Goal: Task Accomplishment & Management: Manage account settings

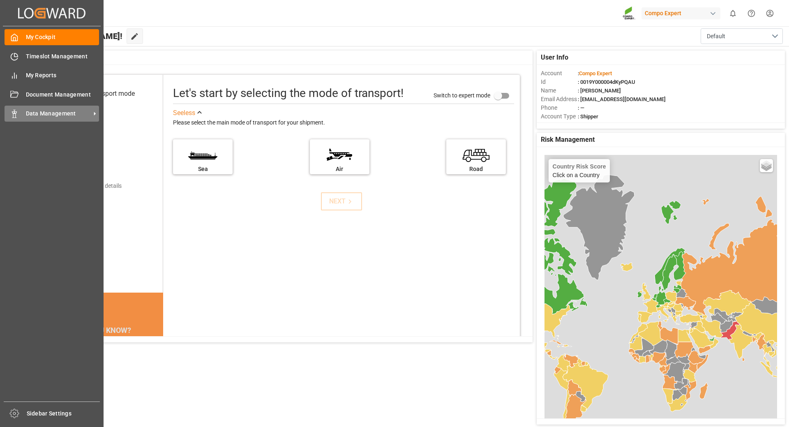
click at [50, 114] on span "Data Management" at bounding box center [58, 113] width 65 height 9
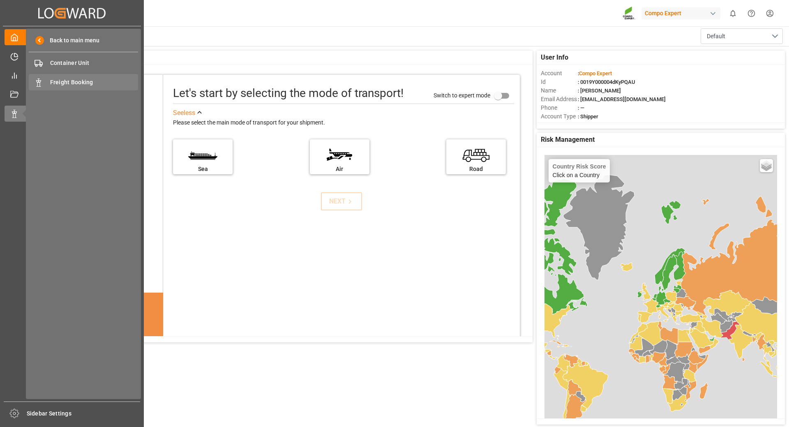
click at [64, 84] on span "Freight Booking" at bounding box center [94, 82] width 88 height 9
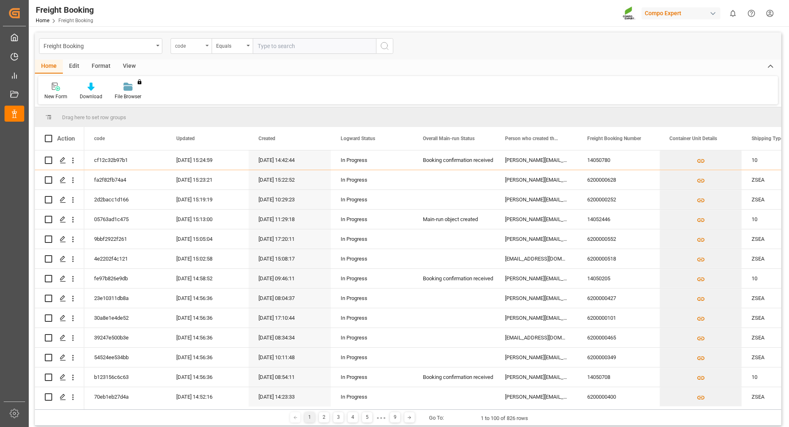
click at [204, 46] on div "code" at bounding box center [190, 46] width 41 height 16
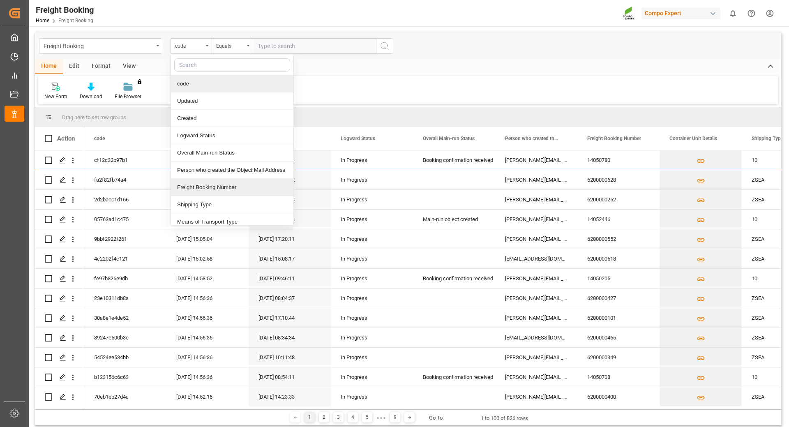
click at [198, 185] on div "Freight Booking Number" at bounding box center [232, 187] width 122 height 17
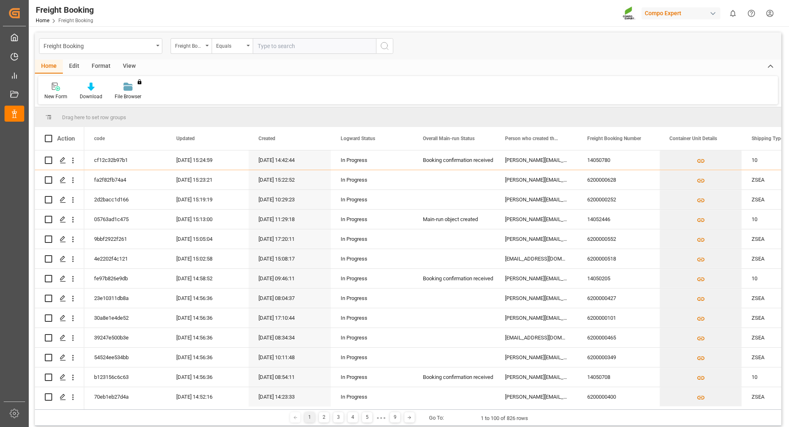
click at [271, 49] on input "text" at bounding box center [314, 46] width 123 height 16
click at [269, 46] on input "text" at bounding box center [314, 46] width 123 height 16
paste input "6200000527"
type input "6200000527"
click at [389, 46] on icon "search button" at bounding box center [385, 46] width 10 height 10
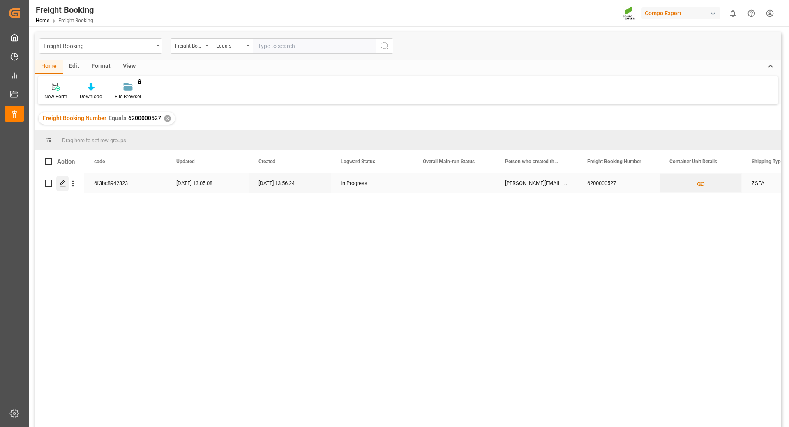
click at [63, 184] on polygon "Press SPACE to select this row." at bounding box center [62, 183] width 4 height 4
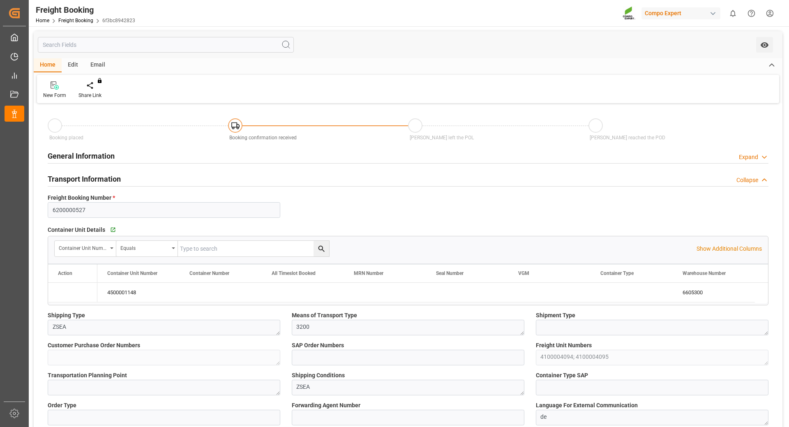
type input "Maersk"
type input "Maersk Line AS"
type input "9385984"
type input "NLRTM"
type input "COCTG"
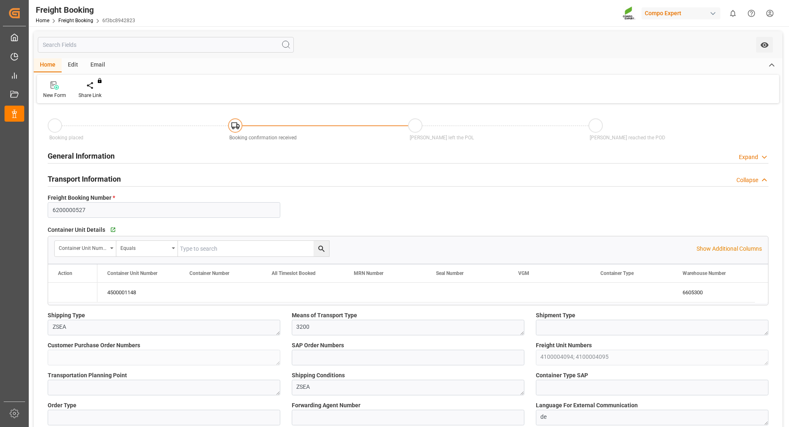
type input "0"
type input "26250"
type input "[DATE] 01:00"
type input "[DATE] 08:00"
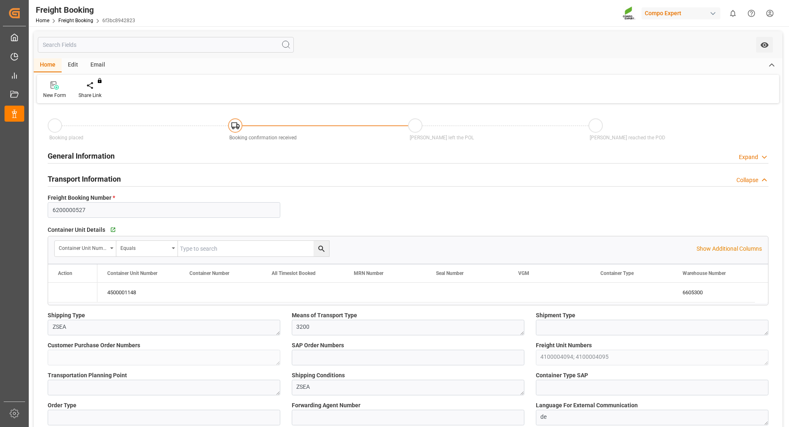
type input "[DATE] 14:00"
type input "[DATE] 03:00"
type input "[DATE] 13:56"
type input "[DATE] 14:39"
